Goal: Task Accomplishment & Management: Manage account settings

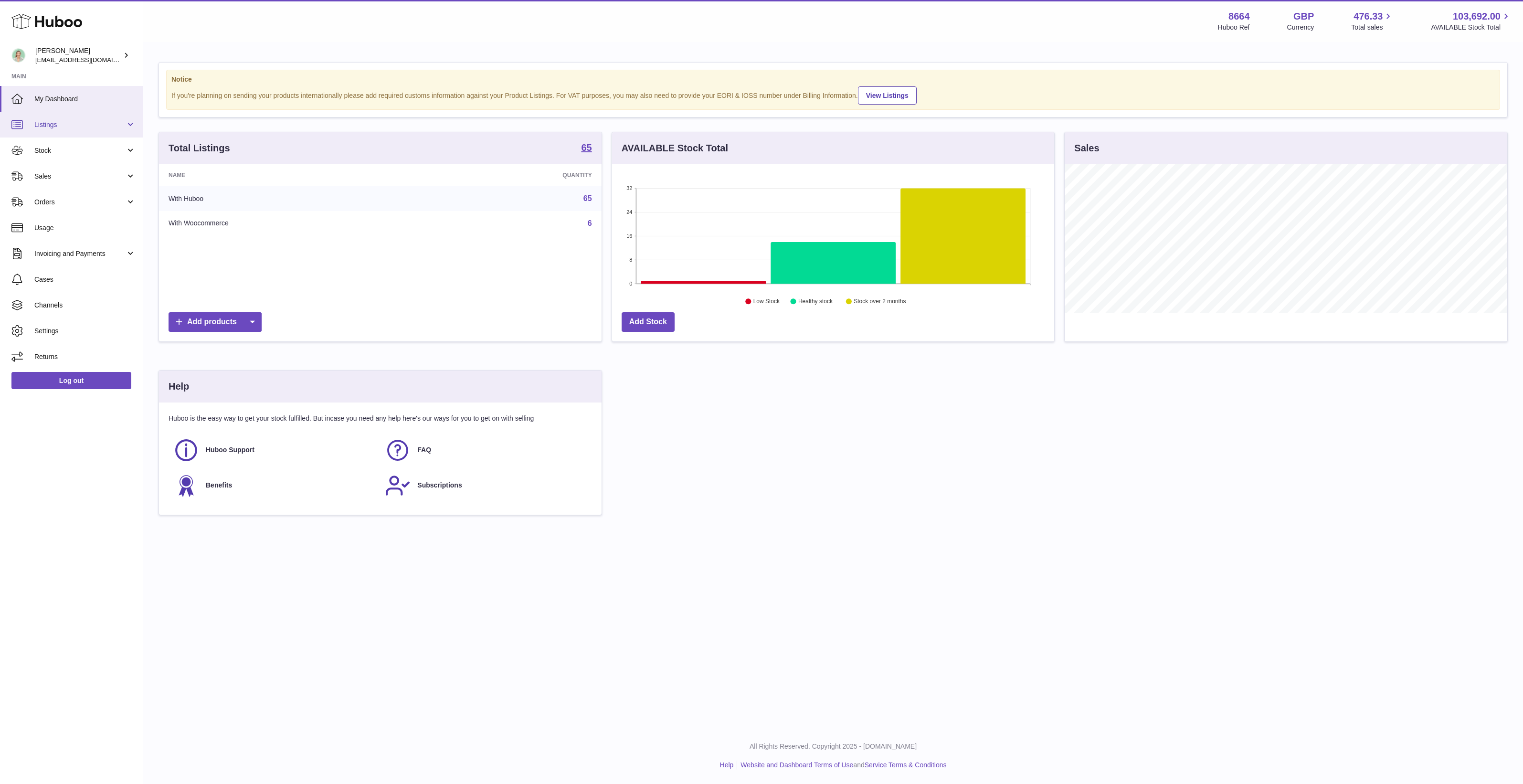
scroll to position [149, 442]
drag, startPoint x: 97, startPoint y: 41, endPoint x: 113, endPoint y: 46, distance: 16.8
click at [97, 41] on div "Huboo" at bounding box center [71, 22] width 143 height 41
click at [125, 58] on icon at bounding box center [126, 55] width 10 height 10
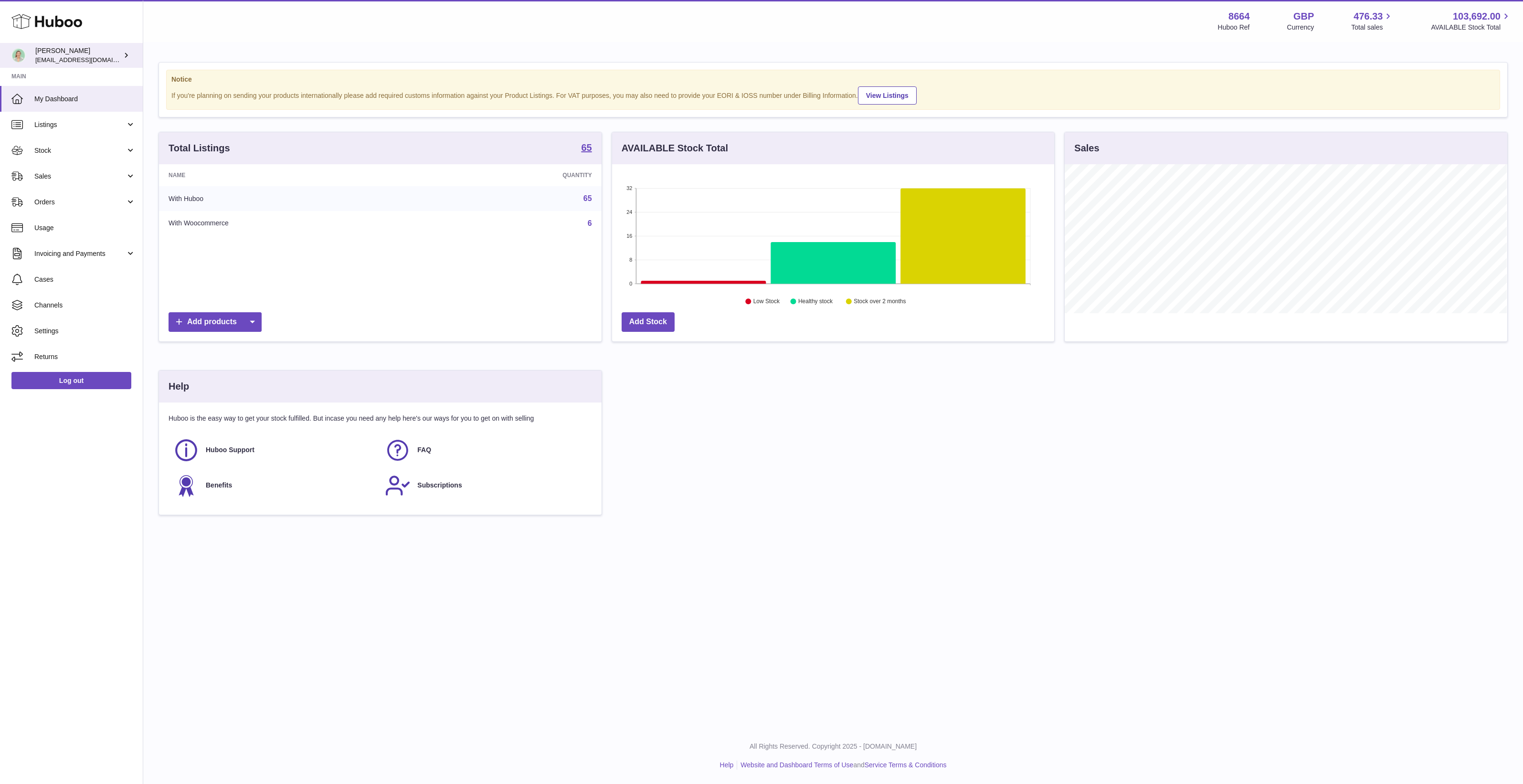
click at [107, 50] on div "[PERSON_NAME] [EMAIL_ADDRESS][DOMAIN_NAME]" at bounding box center [78, 55] width 86 height 18
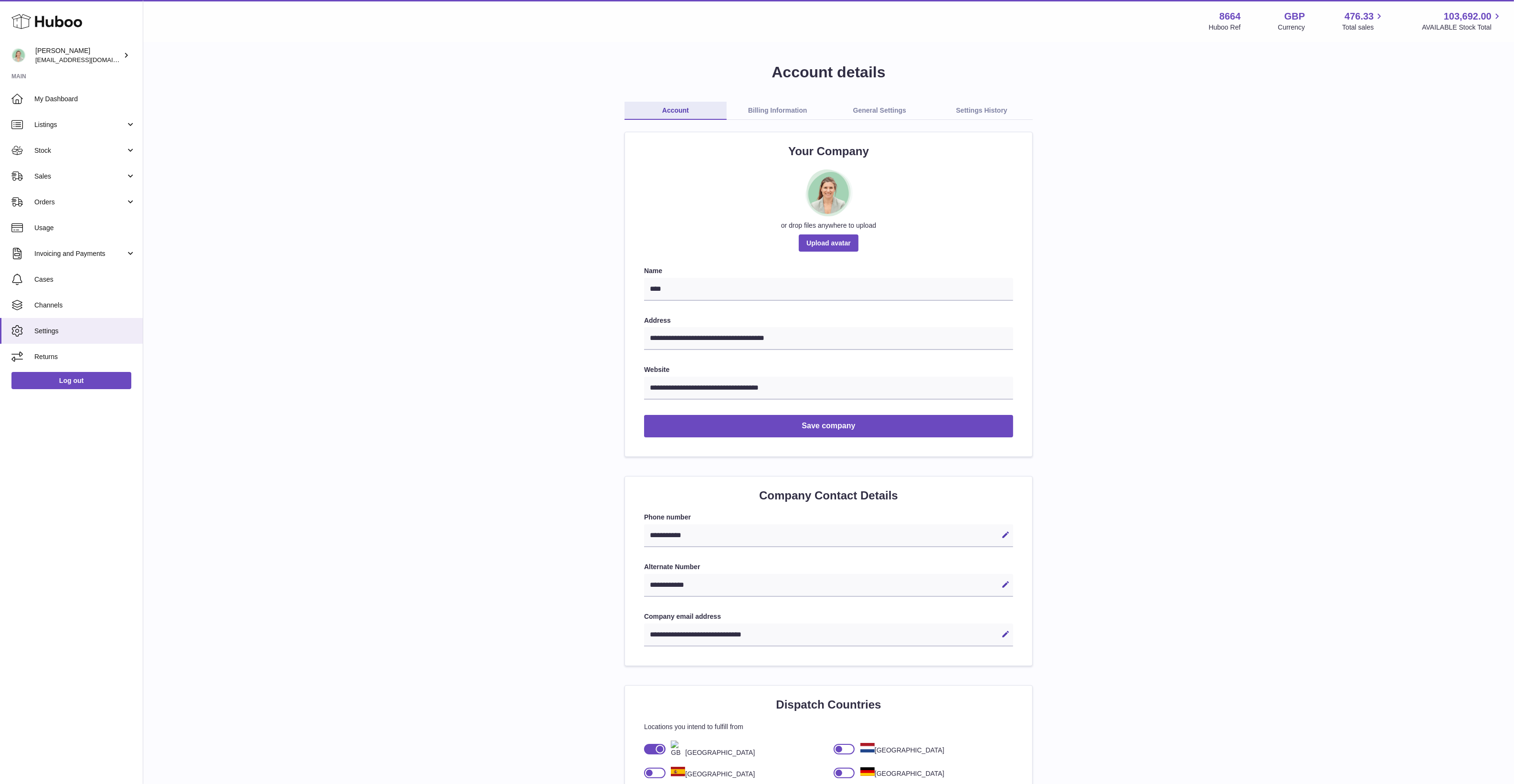
drag, startPoint x: 1168, startPoint y: 500, endPoint x: 1168, endPoint y: 256, distance: 244.0
click at [798, 108] on link "Billing Information" at bounding box center [778, 111] width 102 height 18
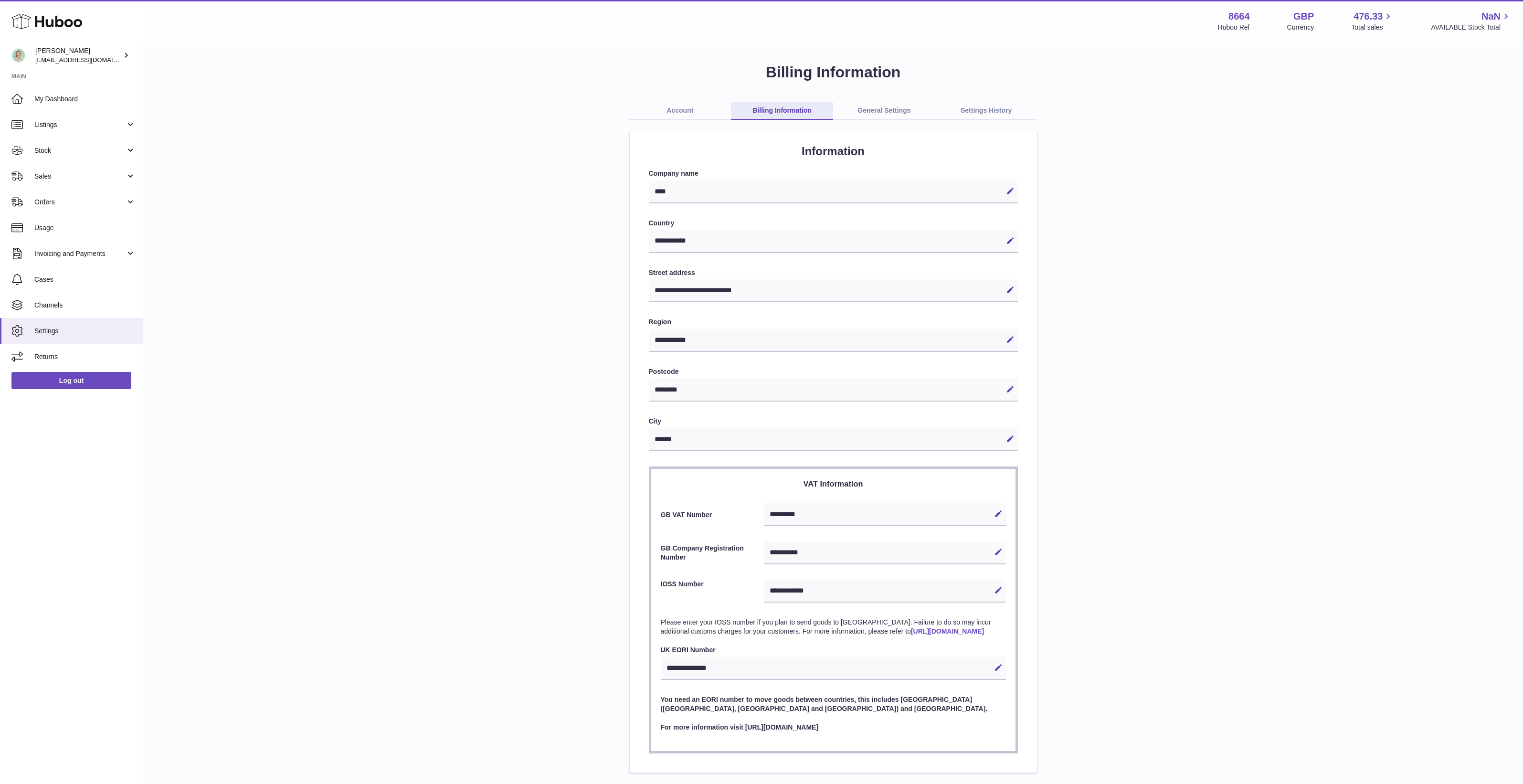
select select "**"
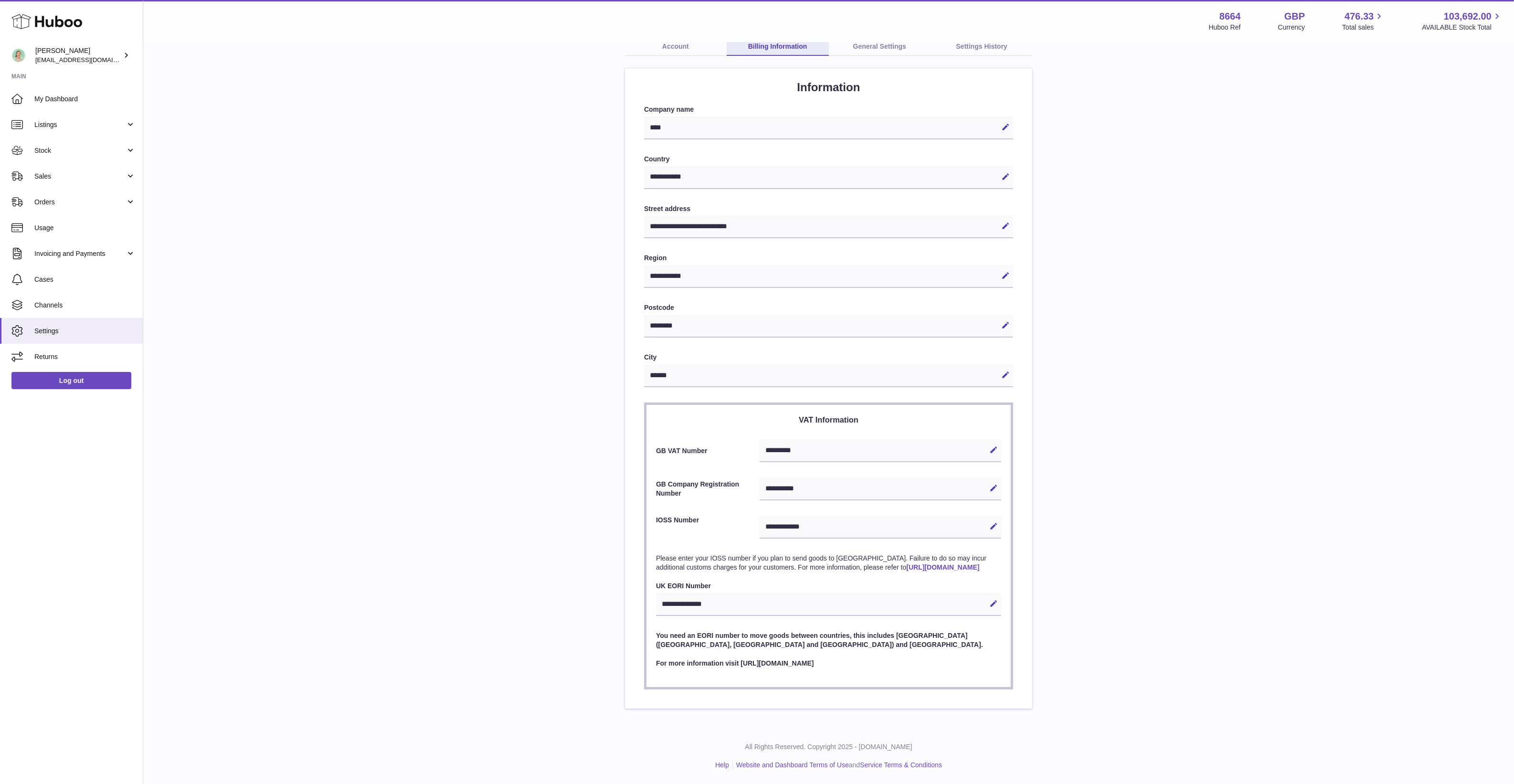
scroll to position [72, 0]
